Goal: Use online tool/utility: Utilize a website feature to perform a specific function

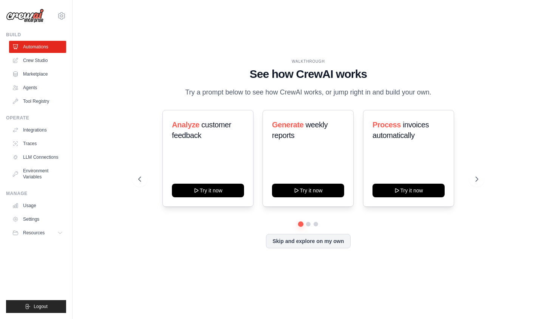
click at [278, 98] on p "Try a prompt below to see how CrewAI works, or jump right in and build your own." at bounding box center [308, 92] width 254 height 11
click at [475, 183] on icon at bounding box center [478, 179] width 8 height 8
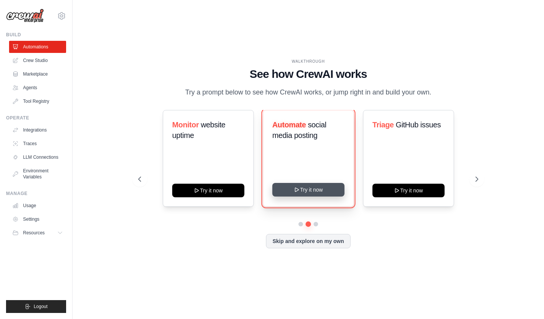
click at [305, 196] on button "Try it now" at bounding box center [308, 190] width 72 height 14
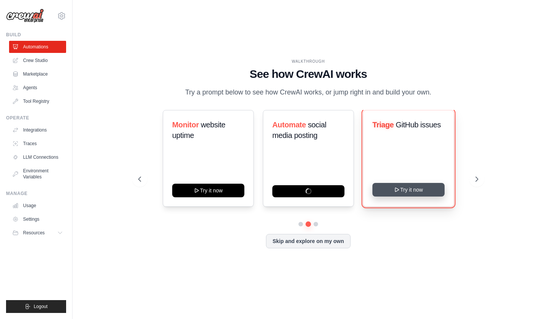
click at [390, 196] on button "Try it now" at bounding box center [409, 190] width 72 height 14
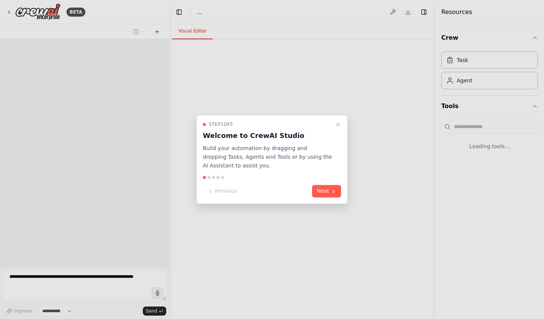
select select "****"
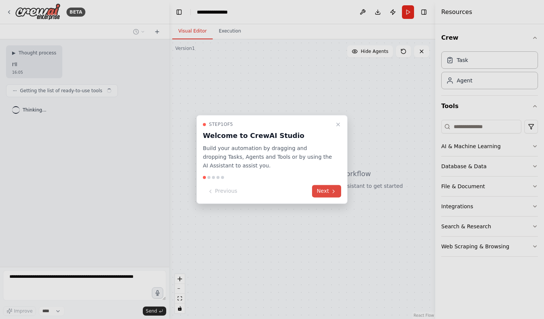
click at [331, 194] on icon at bounding box center [334, 191] width 6 height 6
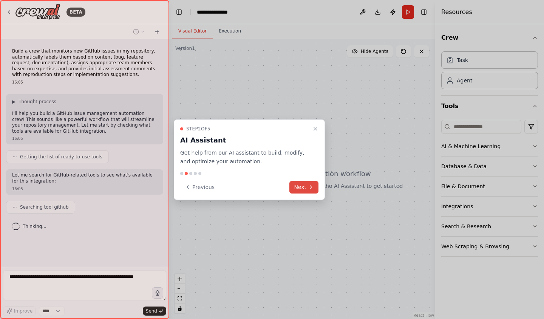
click at [303, 188] on button "Next" at bounding box center [303, 187] width 29 height 12
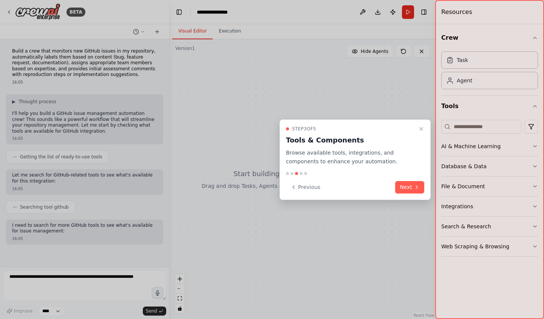
scroll to position [22, 0]
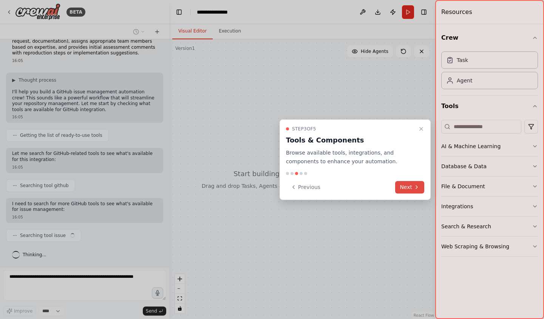
click at [403, 190] on button "Next" at bounding box center [409, 187] width 29 height 12
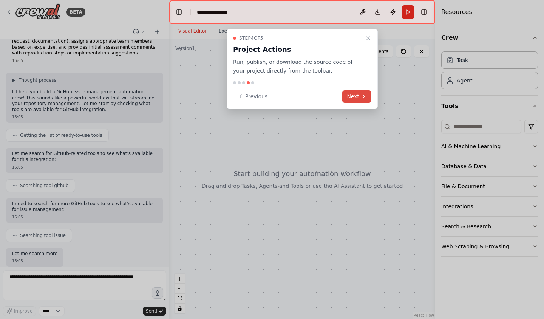
scroll to position [66, 0]
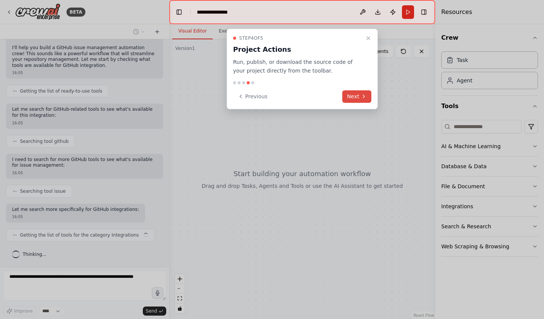
click at [359, 99] on button "Next" at bounding box center [356, 96] width 29 height 12
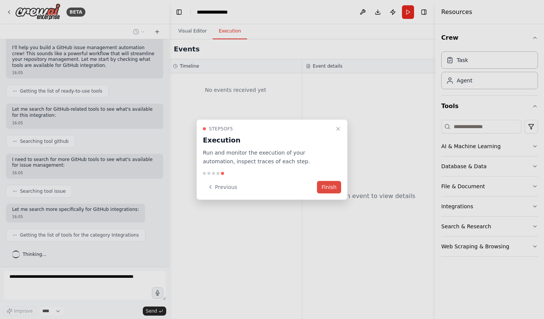
click at [329, 190] on button "Finish" at bounding box center [329, 187] width 24 height 12
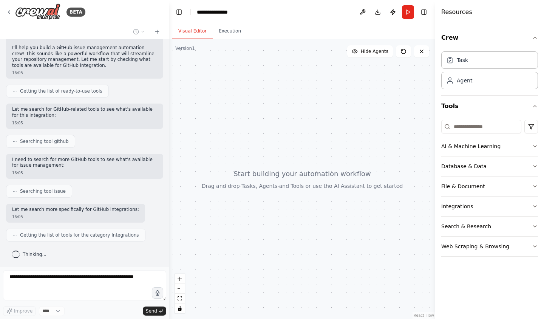
click at [276, 148] on div at bounding box center [302, 179] width 266 height 280
click at [275, 177] on div at bounding box center [302, 179] width 266 height 280
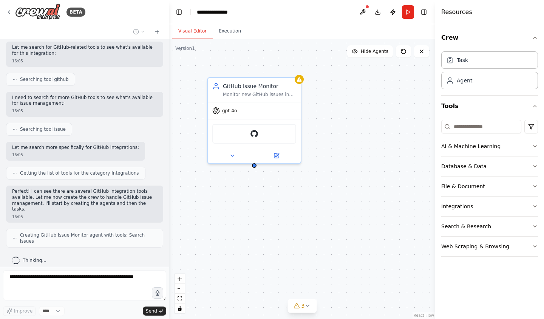
scroll to position [122, 0]
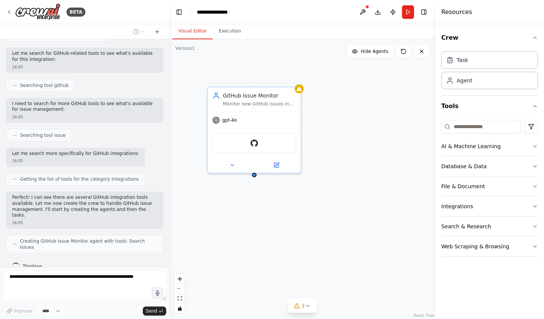
drag, startPoint x: 255, startPoint y: 169, endPoint x: 255, endPoint y: 178, distance: 9.5
click at [255, 178] on div "GitHub Issue Monitor Monitor new GitHub issues in the {repository_name} reposit…" at bounding box center [302, 179] width 266 height 280
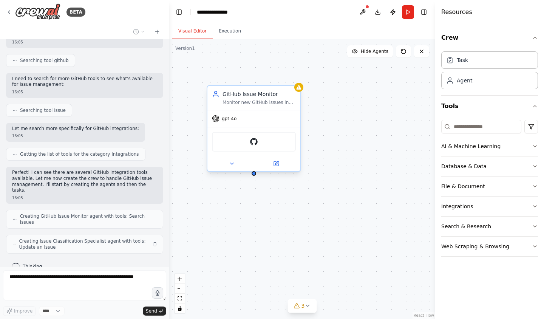
click at [245, 107] on div "GitHub Issue Monitor Monitor new GitHub issues in the {repository_name} reposit…" at bounding box center [253, 98] width 93 height 24
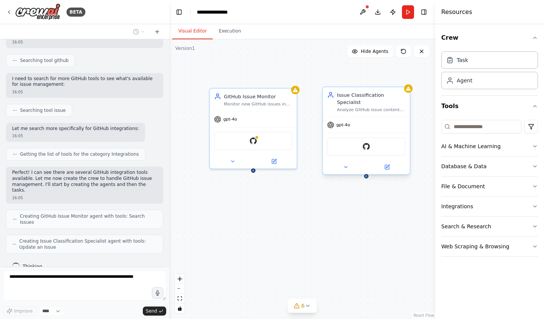
click at [343, 103] on div "Issue Classification Specialist" at bounding box center [371, 98] width 68 height 14
click at [297, 201] on div "GitHub Issue Monitor Monitor new GitHub issues in the {repository_name} reposit…" at bounding box center [302, 179] width 266 height 280
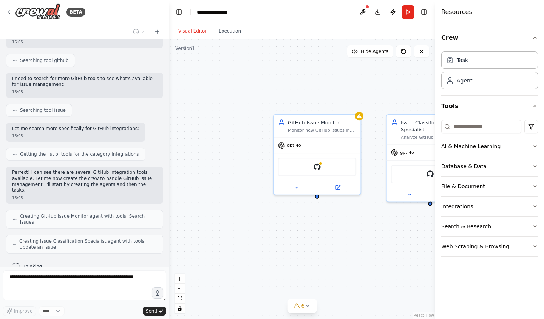
drag, startPoint x: 254, startPoint y: 173, endPoint x: 232, endPoint y: 201, distance: 34.7
click at [232, 201] on div "GitHub Issue Monitor Monitor new GitHub issues in the {repository_name} reposit…" at bounding box center [302, 179] width 266 height 280
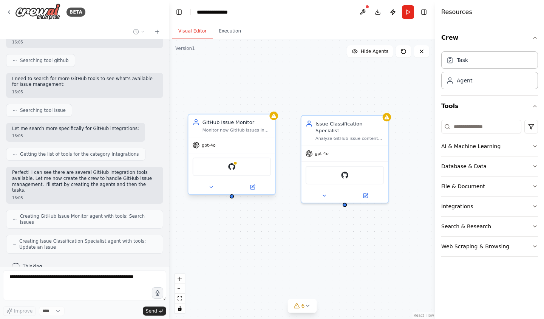
click at [246, 172] on div "GitHub" at bounding box center [232, 167] width 79 height 19
click at [212, 191] on button at bounding box center [211, 187] width 40 height 8
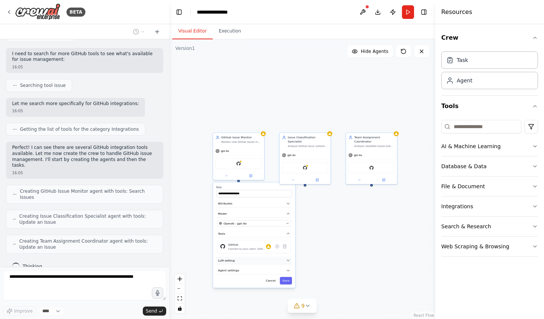
scroll to position [196, 0]
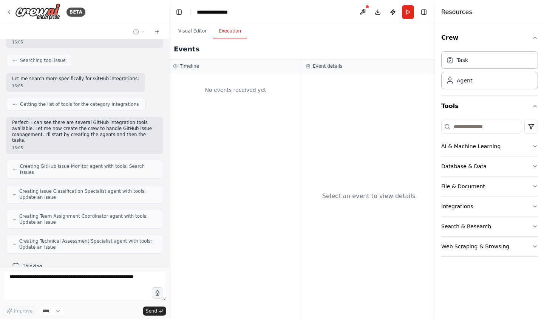
click at [224, 36] on button "Execution" at bounding box center [230, 31] width 34 height 16
click at [186, 37] on button "Visual Editor" at bounding box center [192, 31] width 40 height 16
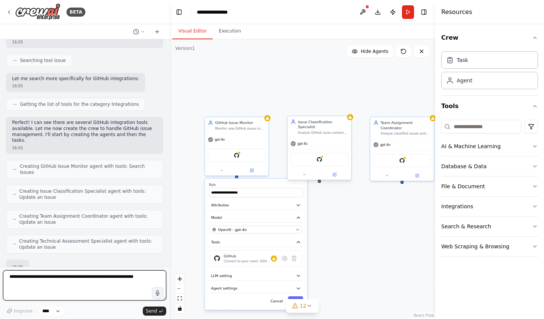
scroll to position [240, 0]
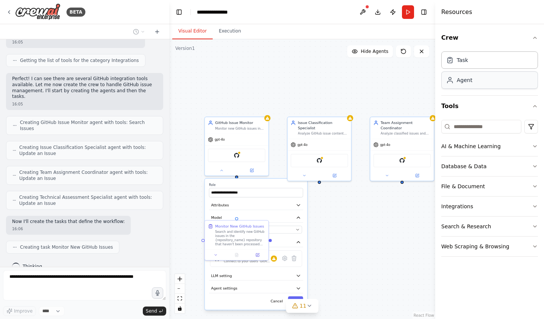
click at [493, 81] on div "Agent" at bounding box center [489, 79] width 97 height 17
click at [506, 42] on button "Crew" at bounding box center [489, 37] width 97 height 21
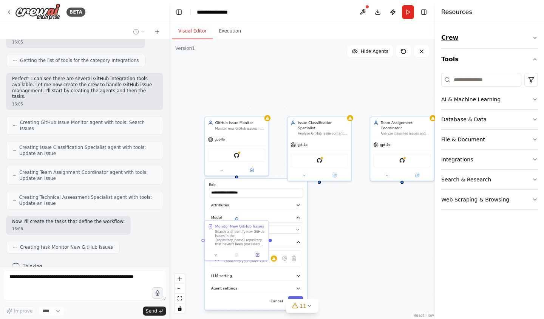
scroll to position [259, 0]
